Goal: Task Accomplishment & Management: Complete application form

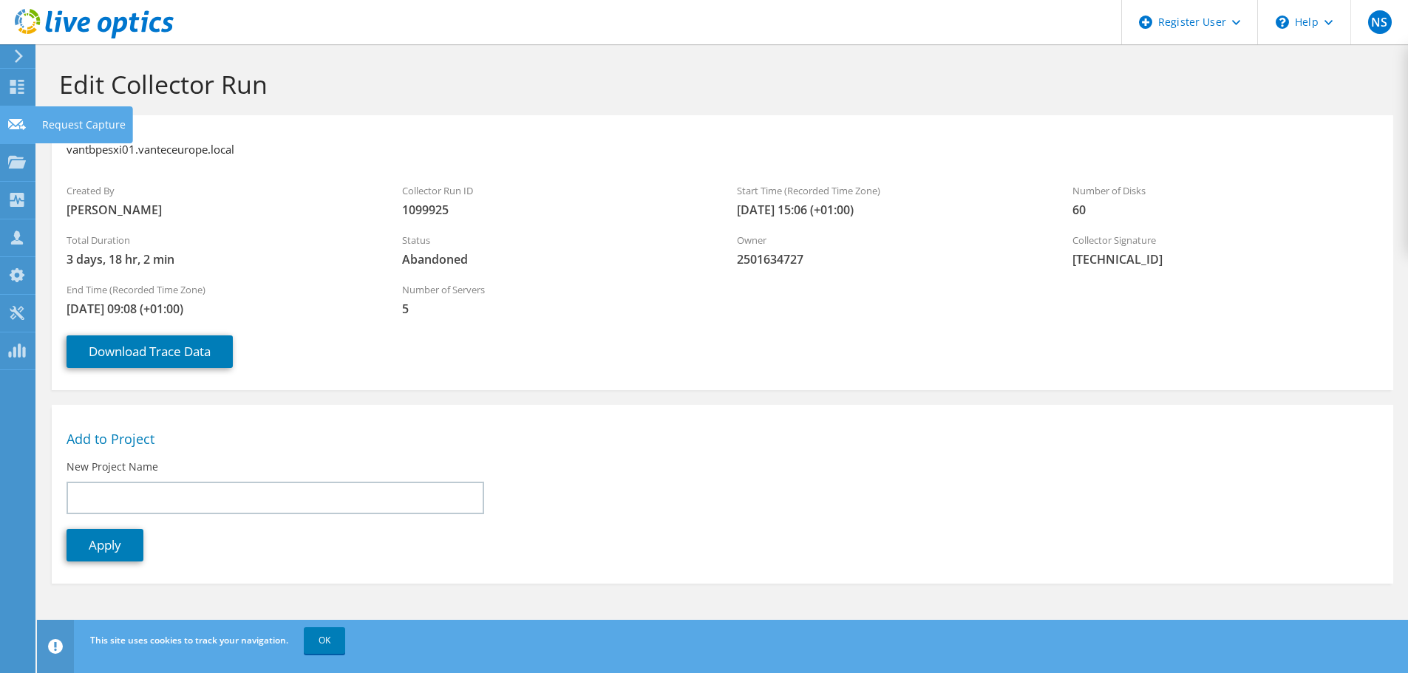
click at [69, 118] on div "Request Capture" at bounding box center [84, 124] width 98 height 37
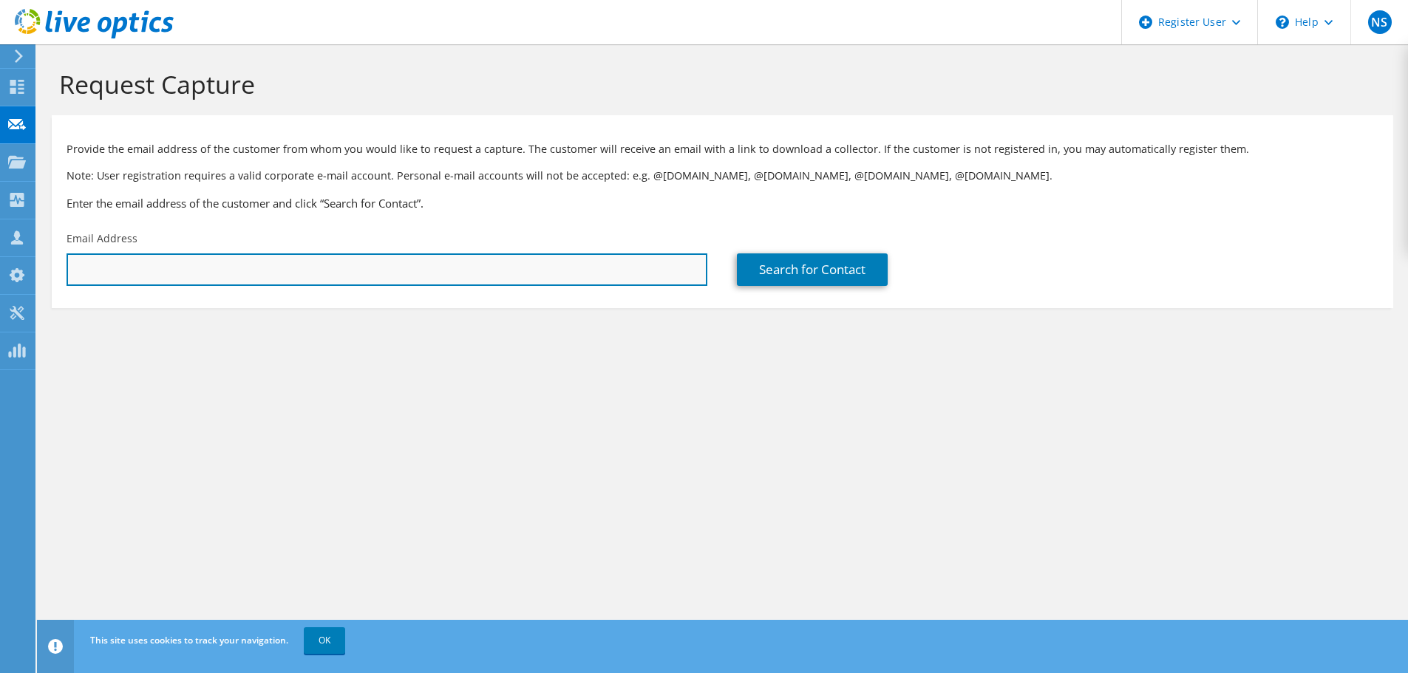
click at [422, 276] on input "text" at bounding box center [387, 270] width 641 height 33
paste input "paul.mouat@vanteceurope.com"
type input "paul.mouat@vanteceurope.com"
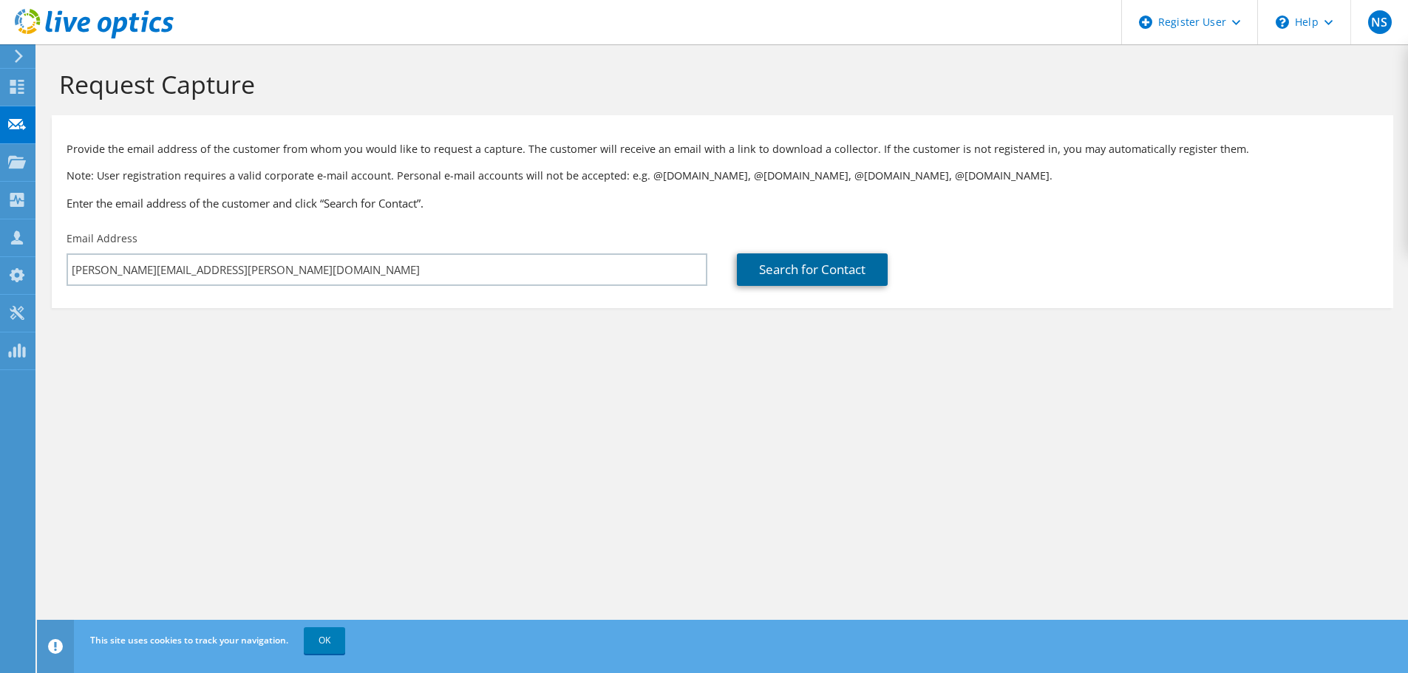
click at [798, 270] on link "Search for Contact" at bounding box center [812, 270] width 151 height 33
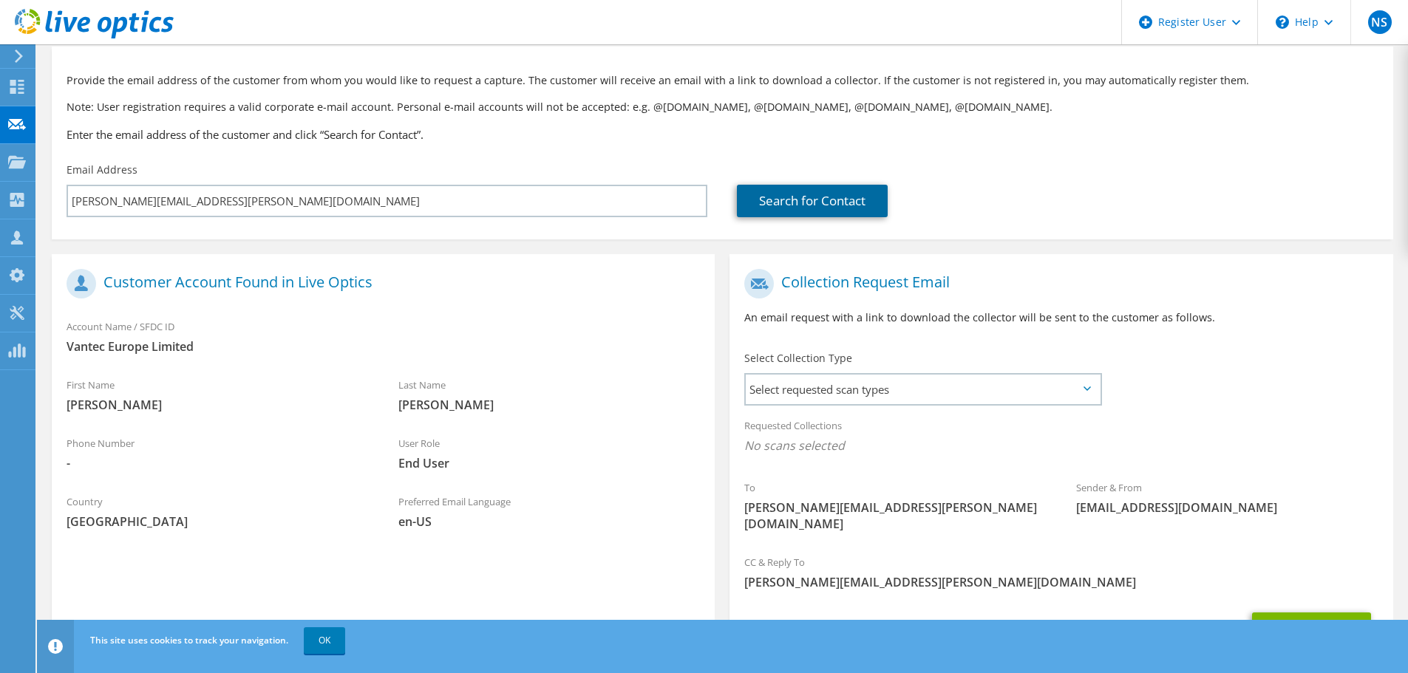
scroll to position [135, 0]
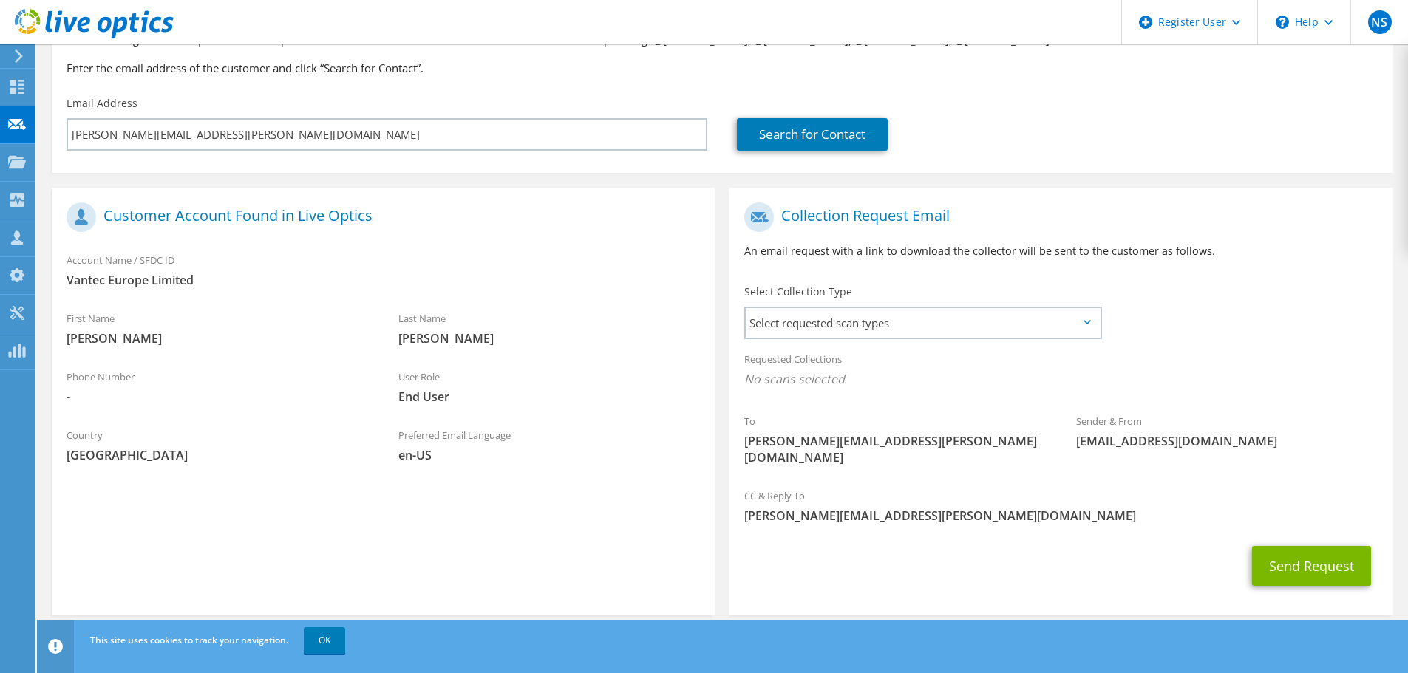
click at [842, 305] on div "Select Collection Type Select requested scan types Server Virtualization Optica…" at bounding box center [922, 311] width 357 height 52
click at [843, 319] on span "Select requested scan types" at bounding box center [923, 323] width 354 height 30
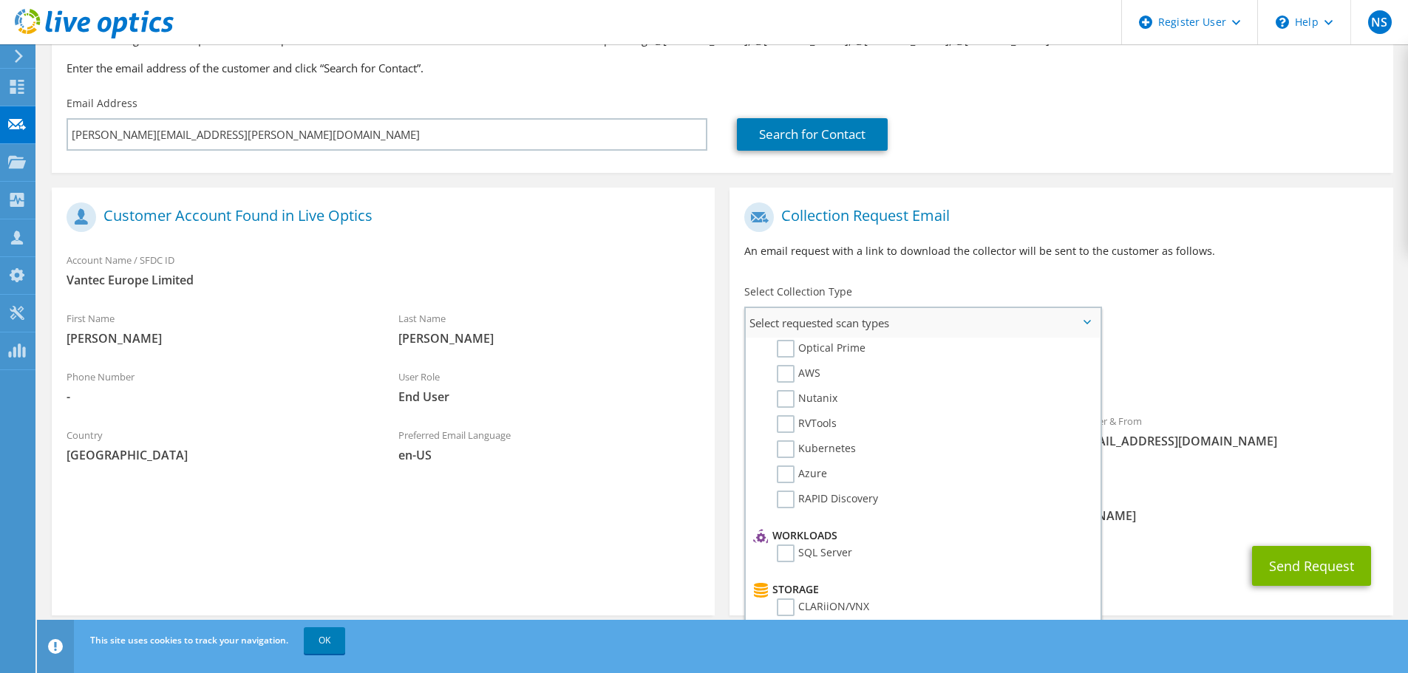
scroll to position [0, 0]
click at [790, 367] on label "Optical Prime" at bounding box center [821, 368] width 89 height 18
click at [0, 0] on input "Optical Prime" at bounding box center [0, 0] width 0 height 0
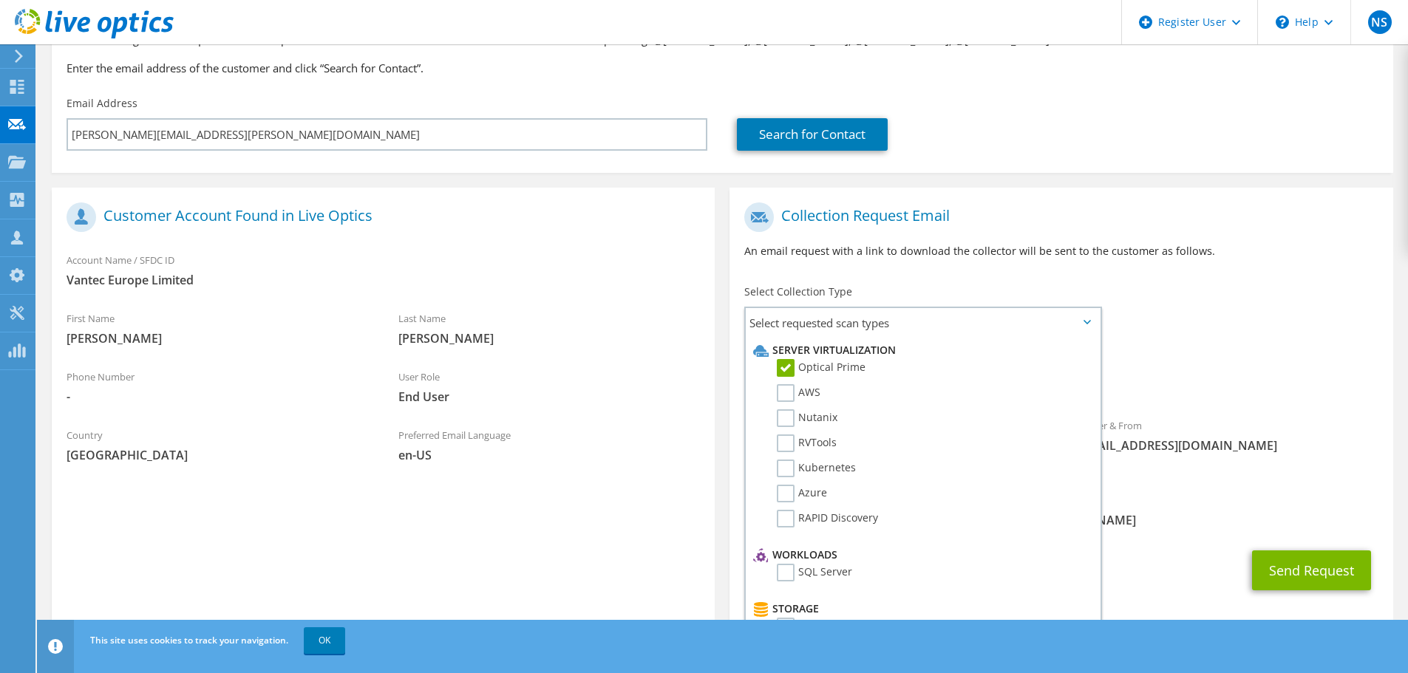
click at [1209, 350] on div "Requested Collections No scans selected Optical Prime" at bounding box center [1061, 373] width 663 height 59
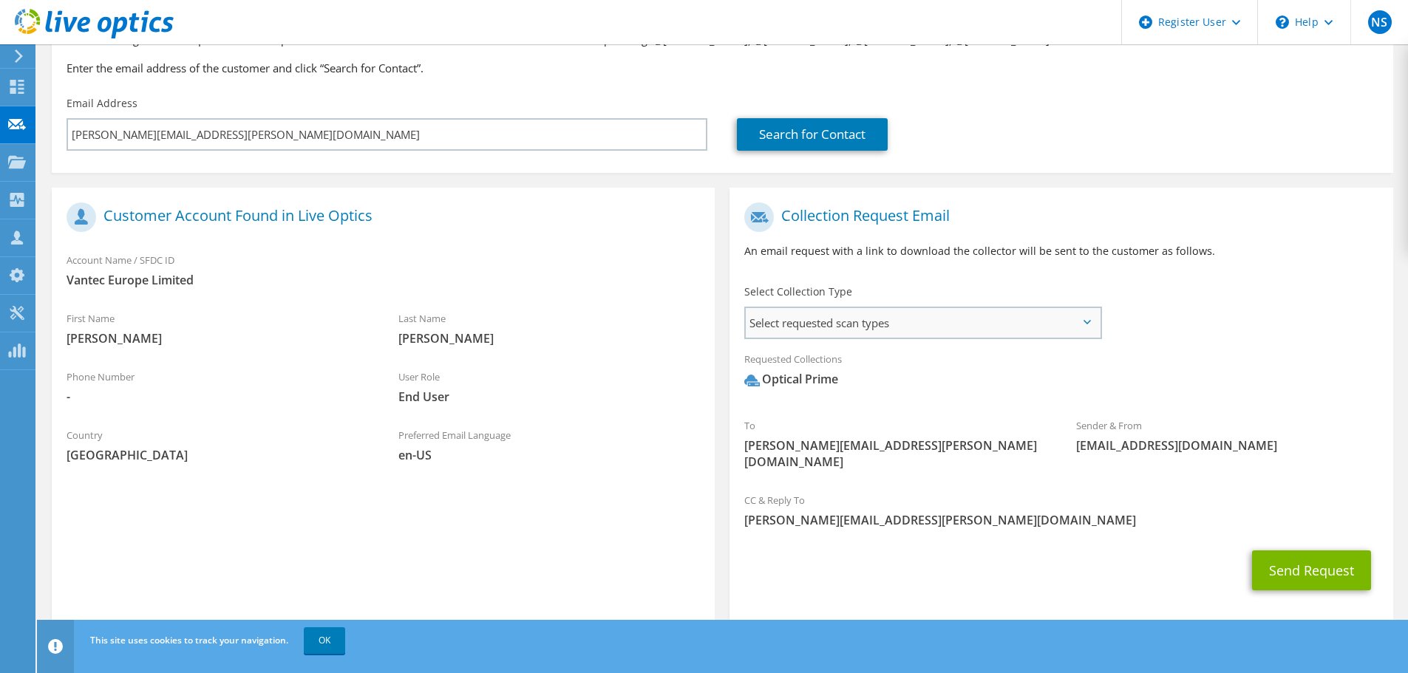
click at [866, 329] on span "Select requested scan types" at bounding box center [923, 323] width 354 height 30
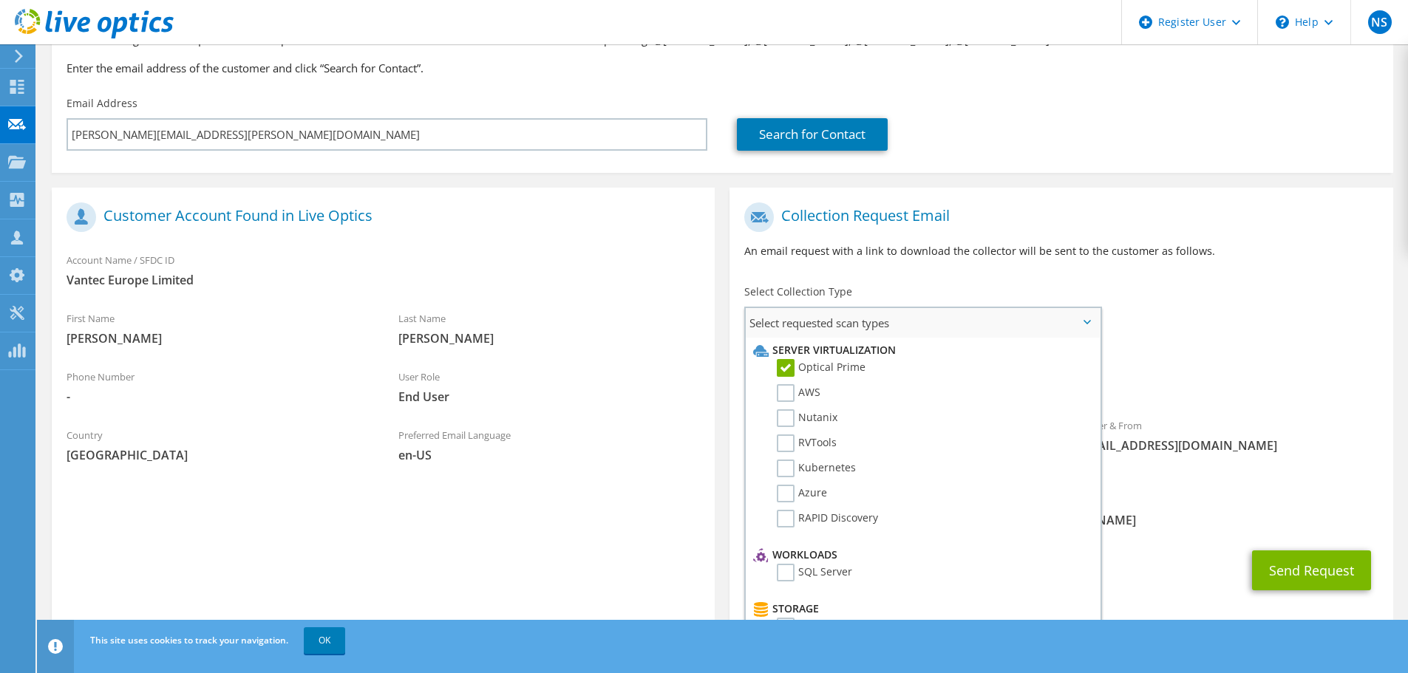
click at [866, 329] on span "Select requested scan types" at bounding box center [923, 323] width 354 height 30
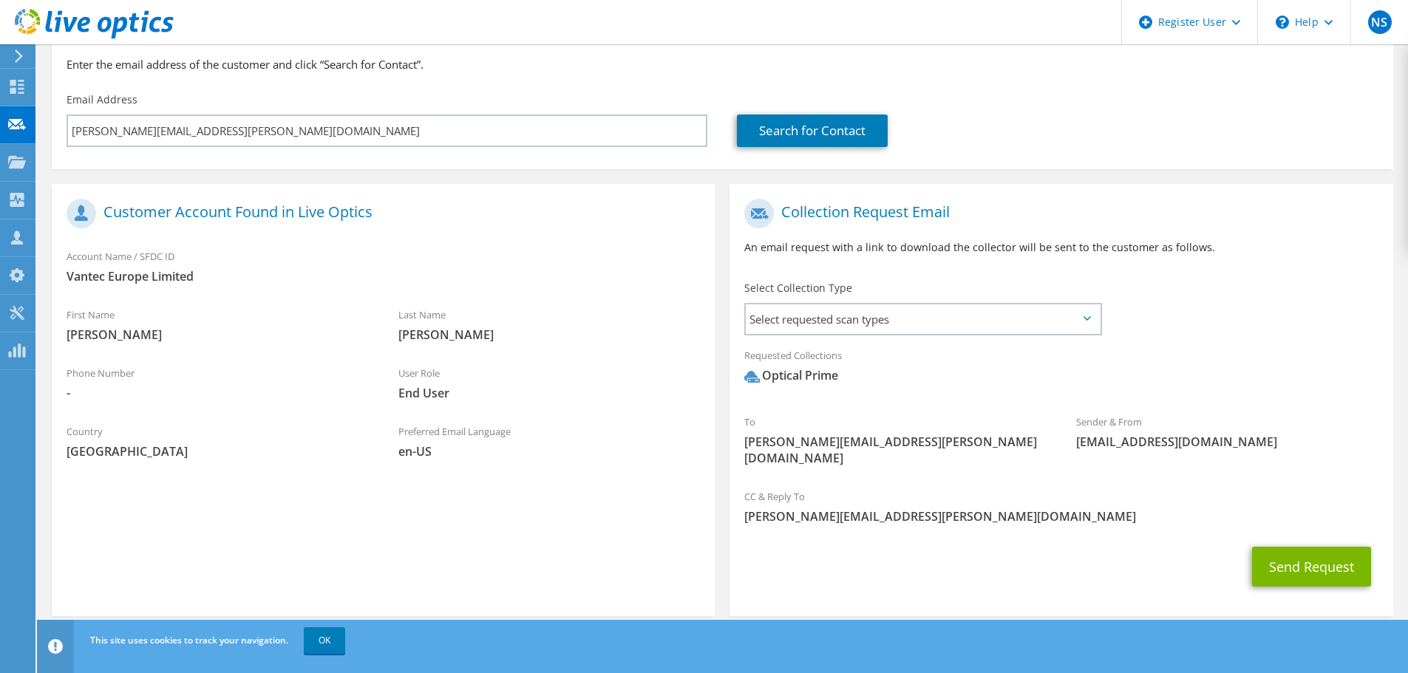
scroll to position [140, 0]
click at [927, 313] on span "Select requested scan types" at bounding box center [923, 319] width 354 height 30
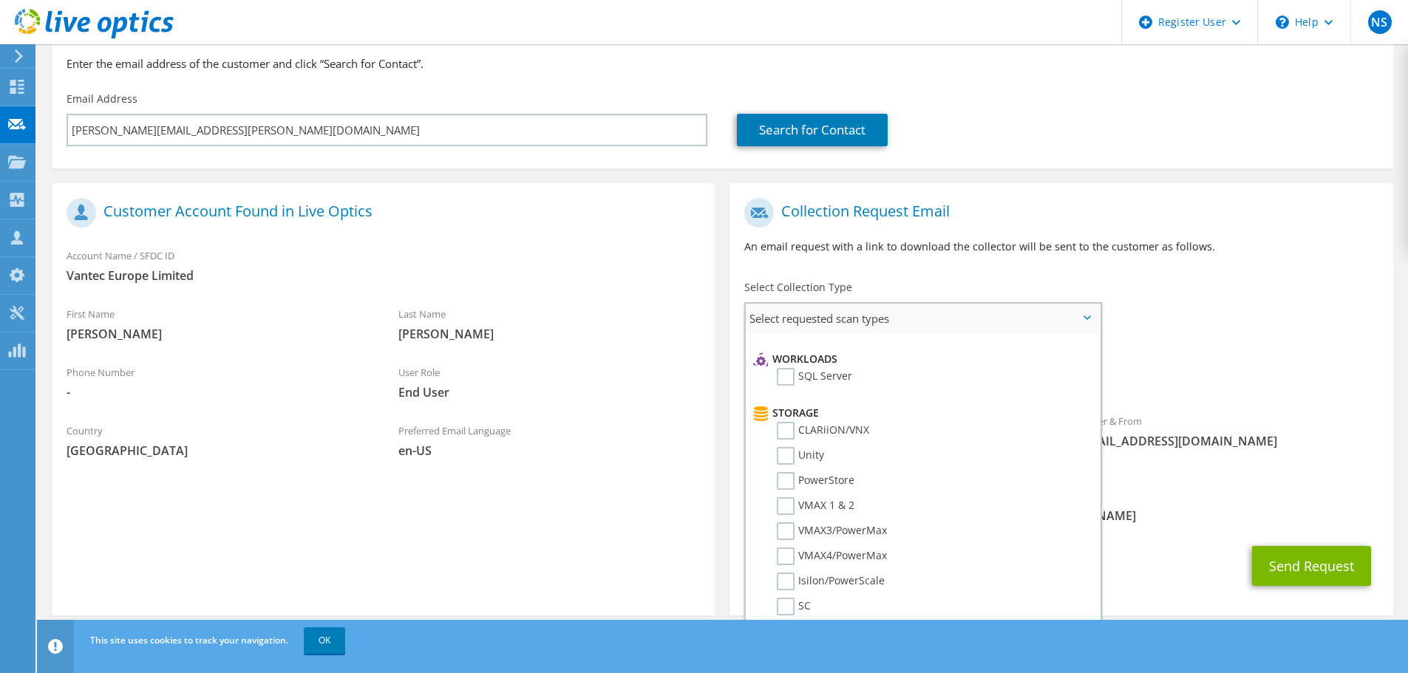
scroll to position [0, 0]
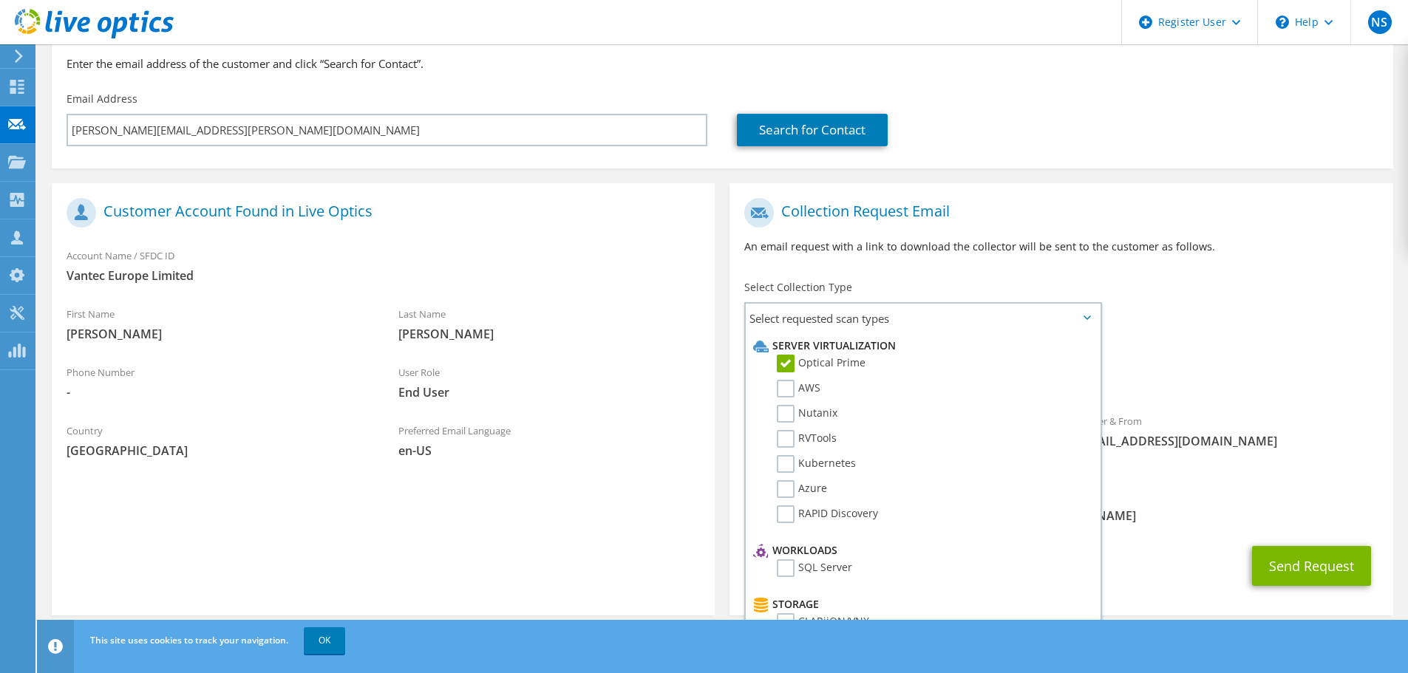
click at [1211, 344] on div "Requested Collections No scans selected Optical Prime" at bounding box center [1061, 368] width 663 height 59
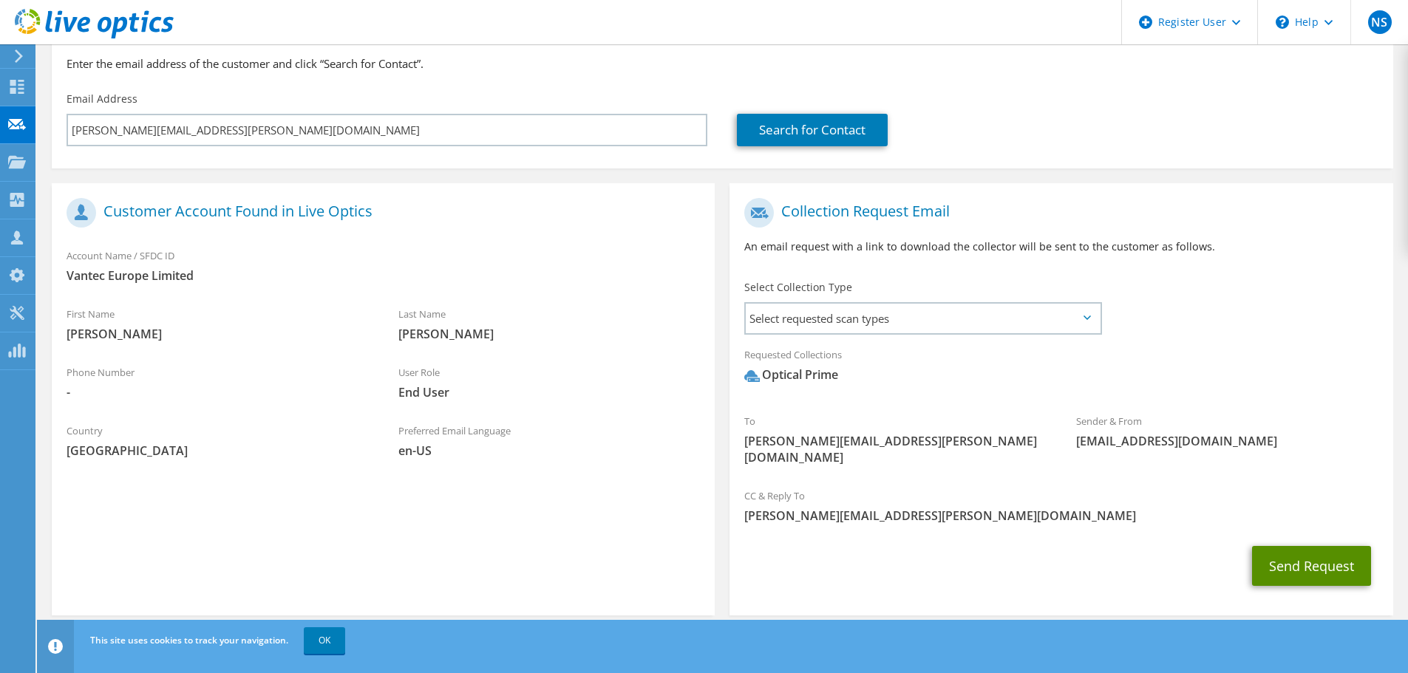
click at [1301, 552] on button "Send Request" at bounding box center [1311, 566] width 119 height 40
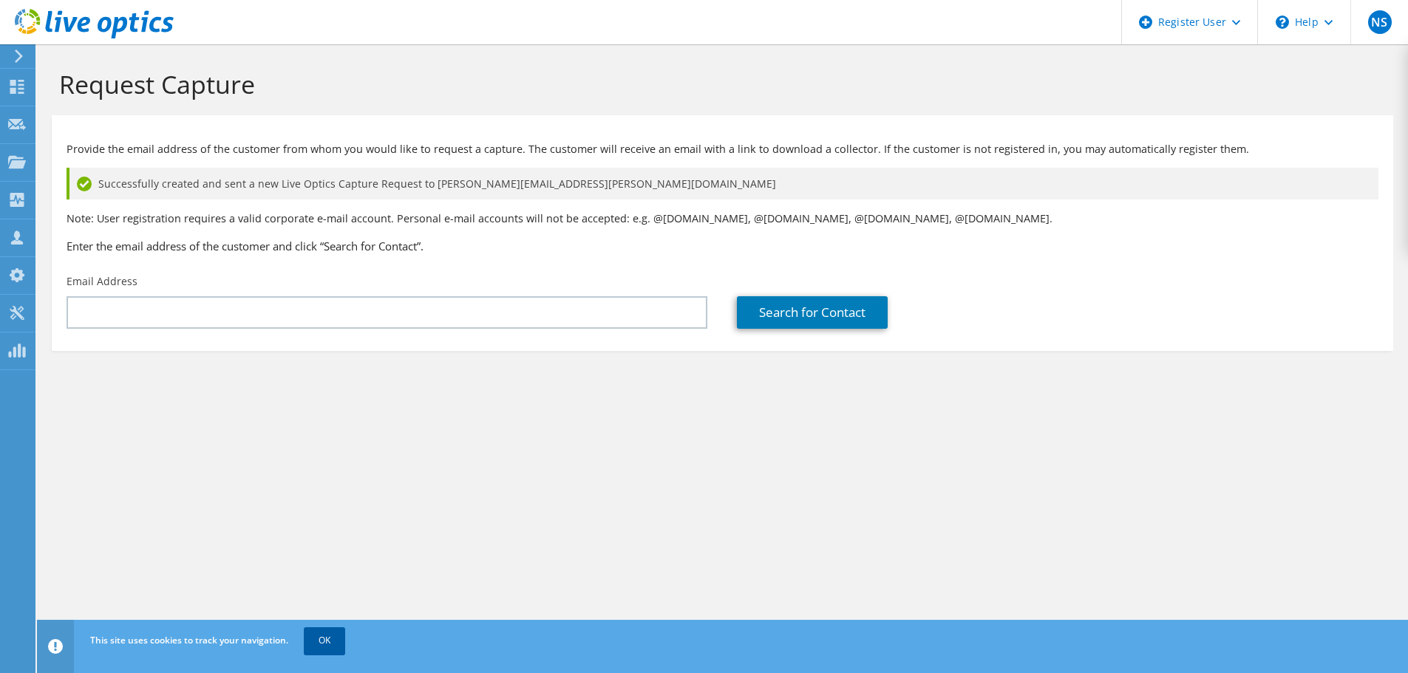
click at [334, 644] on link "OK" at bounding box center [324, 641] width 41 height 27
